Goal: Task Accomplishment & Management: Use online tool/utility

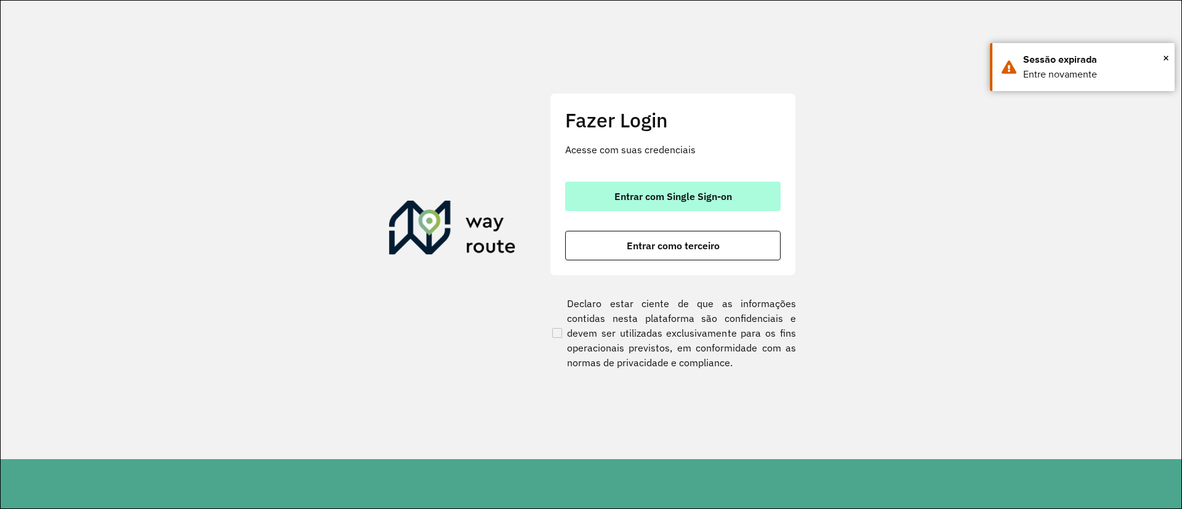
click at [708, 204] on button "Entrar com Single Sign-on" at bounding box center [672, 197] width 215 height 30
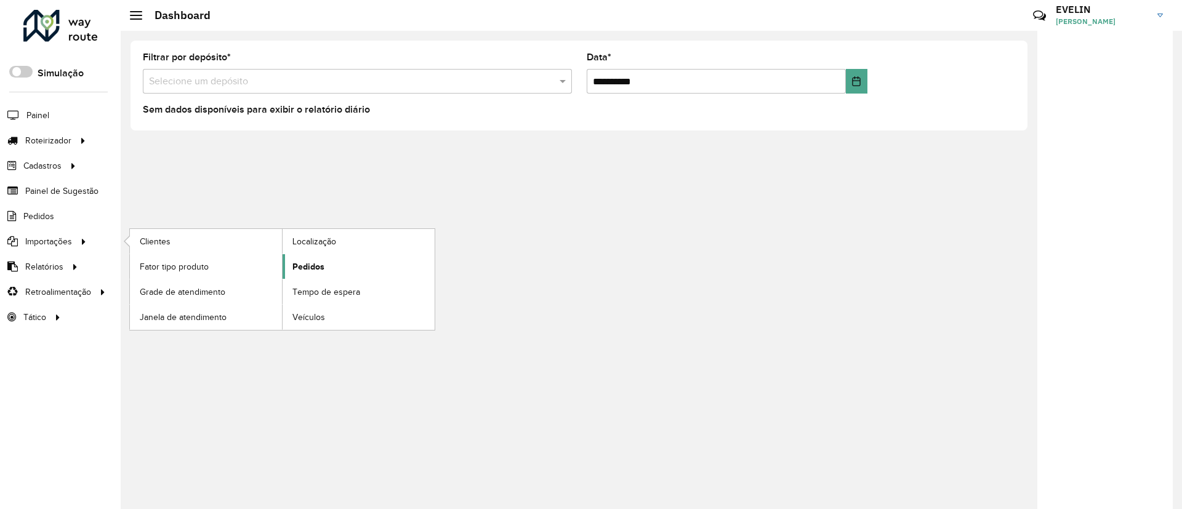
click at [304, 266] on span "Pedidos" at bounding box center [308, 266] width 32 height 13
